Goal: Check status

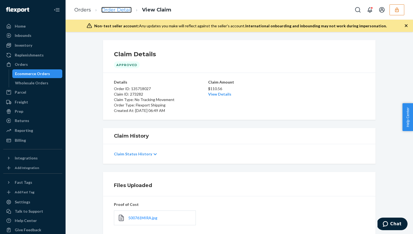
click at [125, 11] on link "Order Detail" at bounding box center [116, 10] width 30 height 6
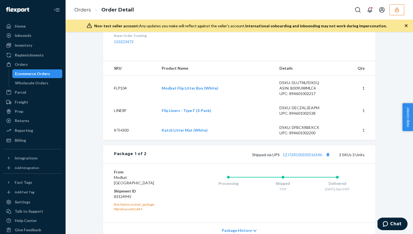
scroll to position [172, 0]
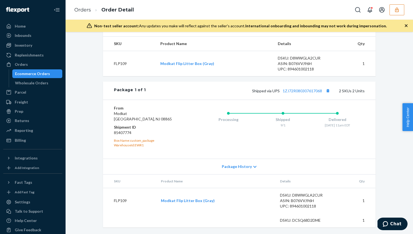
scroll to position [206, 0]
click at [204, 201] on link "Modkat Flip Litter Box (Gray)" at bounding box center [188, 200] width 54 height 5
